Goal: Book appointment/travel/reservation

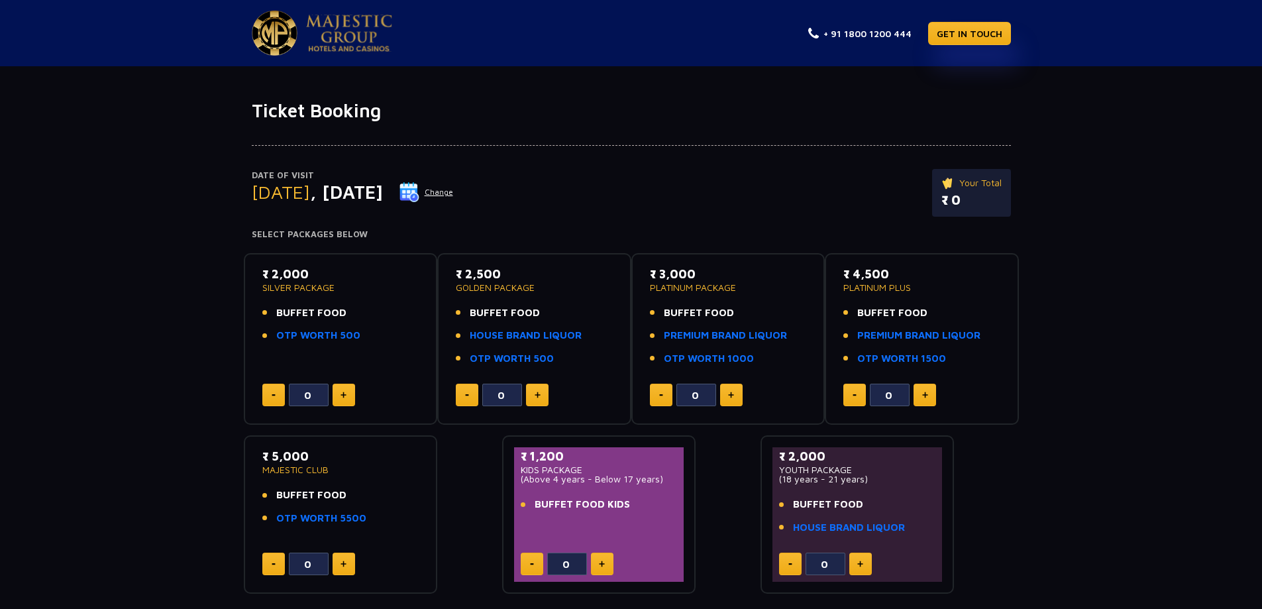
click at [543, 397] on button at bounding box center [537, 395] width 23 height 23
type input "2"
click at [496, 336] on link "HOUSE BRAND LIQUOR" at bounding box center [526, 335] width 112 height 15
drag, startPoint x: 470, startPoint y: 311, endPoint x: 556, endPoint y: 362, distance: 100.4
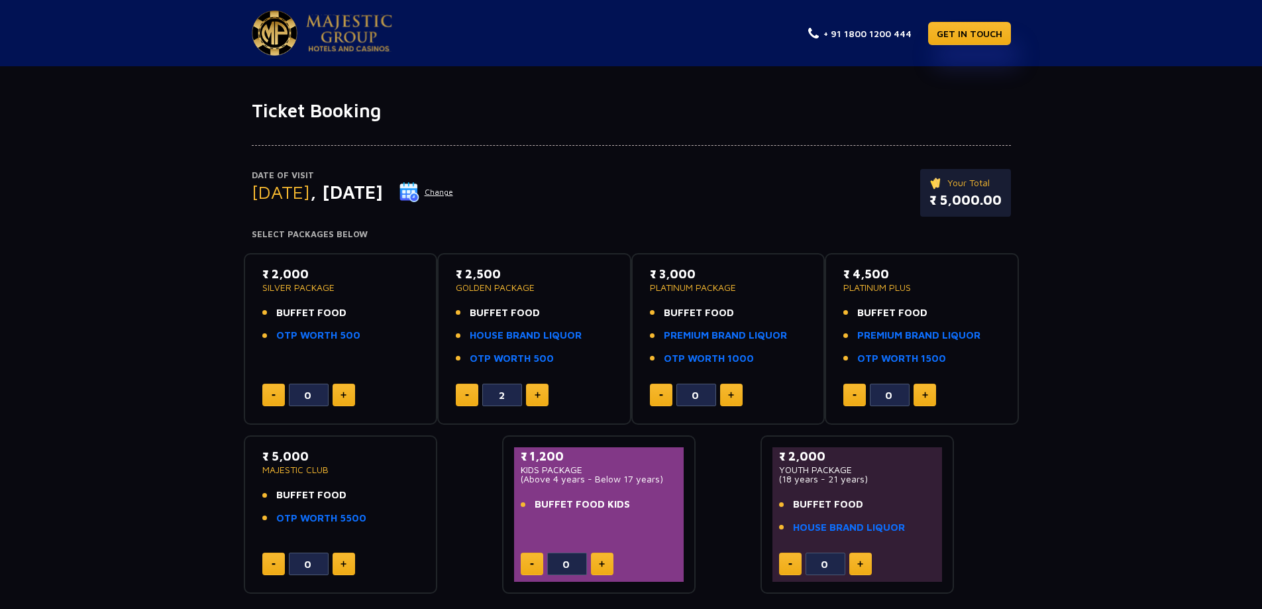
click at [556, 362] on ul "BUFFET FOOD HOUSE BRAND LIQUOR OTP WORTH 500" at bounding box center [534, 335] width 157 height 61
copy ul "BUFFET FOOD HOUSE BRAND LIQUOR OTP WORTH 500"
click at [1110, 259] on div "Date of Visit [DATE] Change Your Total ₹ 5,000.00 Select Packages Below ₹ 2,000…" at bounding box center [631, 358] width 1262 height 472
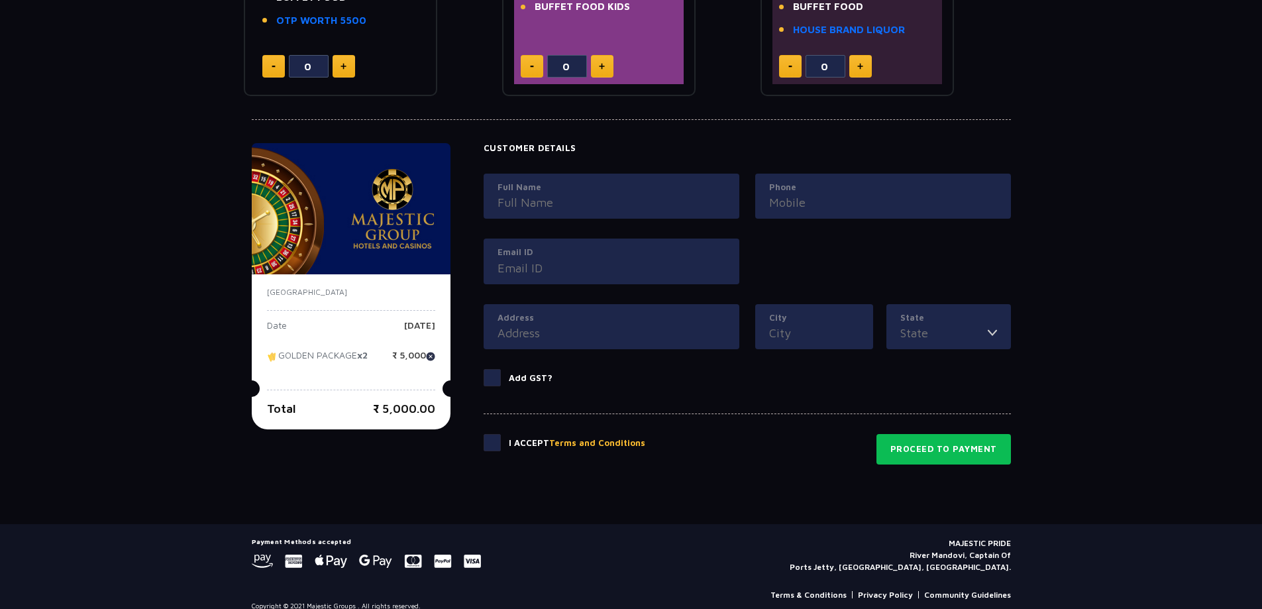
scroll to position [513, 0]
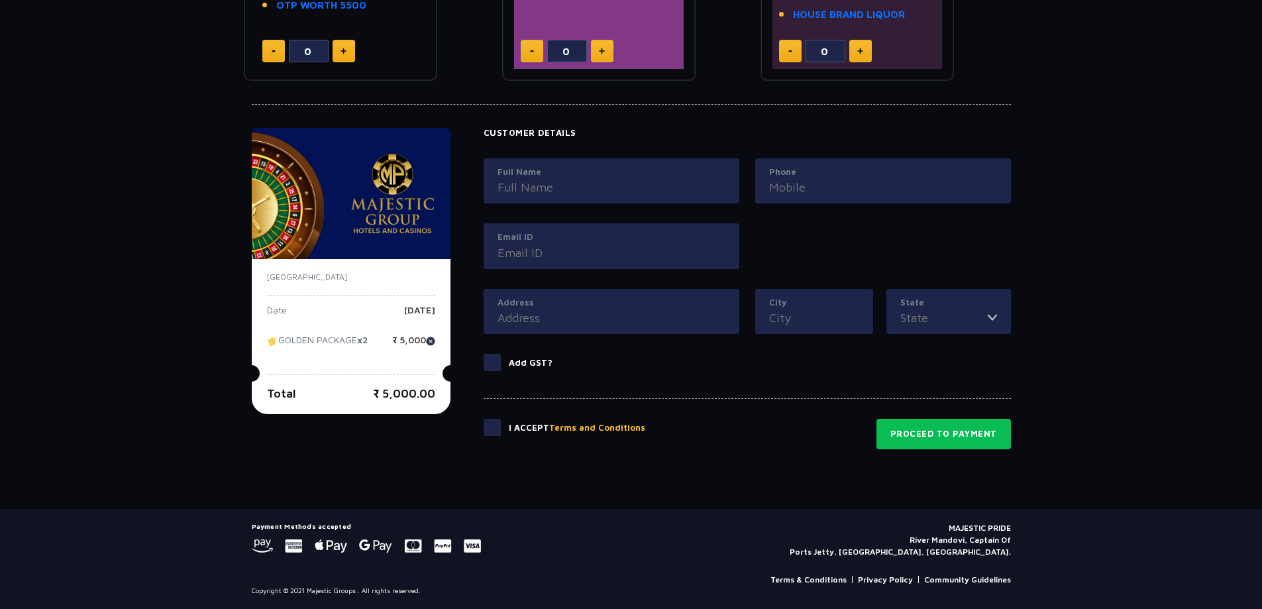
drag, startPoint x: 951, startPoint y: 527, endPoint x: 1014, endPoint y: 524, distance: 63.0
click at [1014, 524] on div "Payment Methods accepted MAJESTIC PRIDE River Mandovi, Captain Of Ports Jetty, …" at bounding box center [631, 559] width 775 height 74
copy p "MAJESTIC PRIDE"
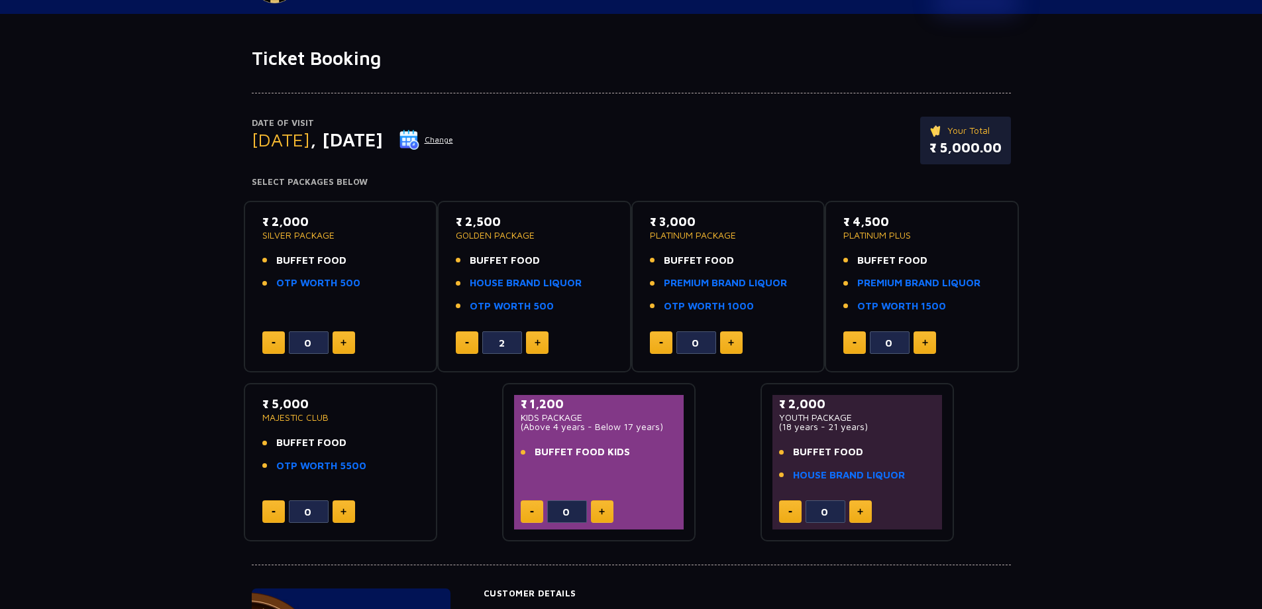
scroll to position [0, 0]
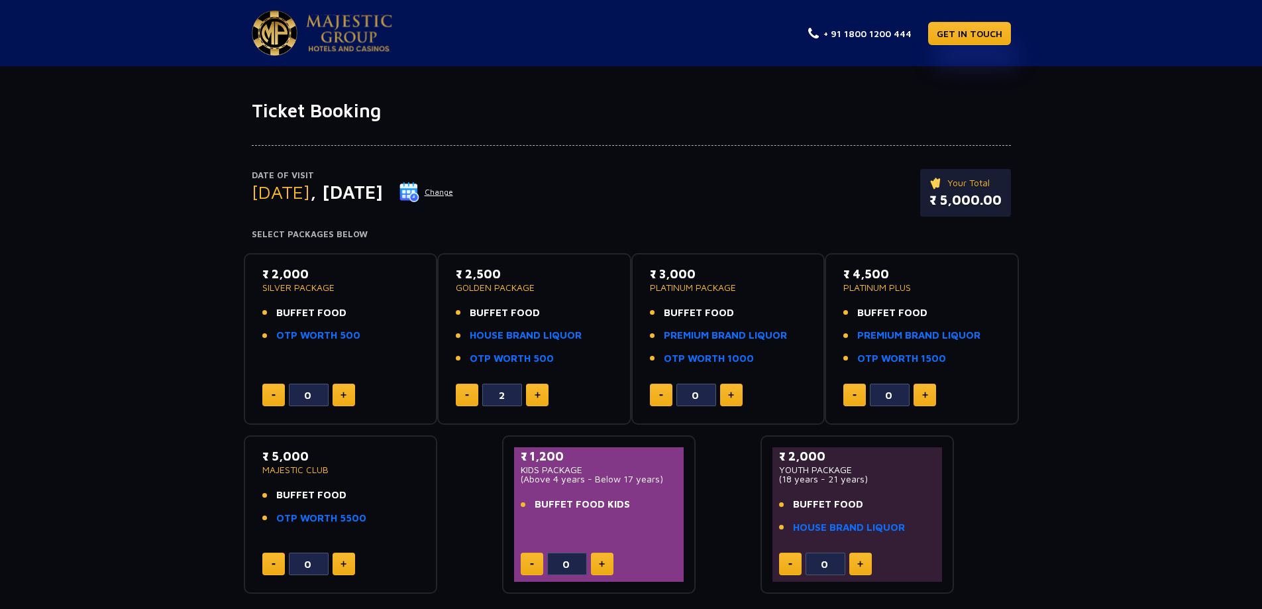
click at [1135, 256] on div "Date of Visit [DATE] Change Your Total ₹ 5,000.00 Select Packages Below ₹ 2,000…" at bounding box center [631, 358] width 1262 height 472
